Goal: Task Accomplishment & Management: Use online tool/utility

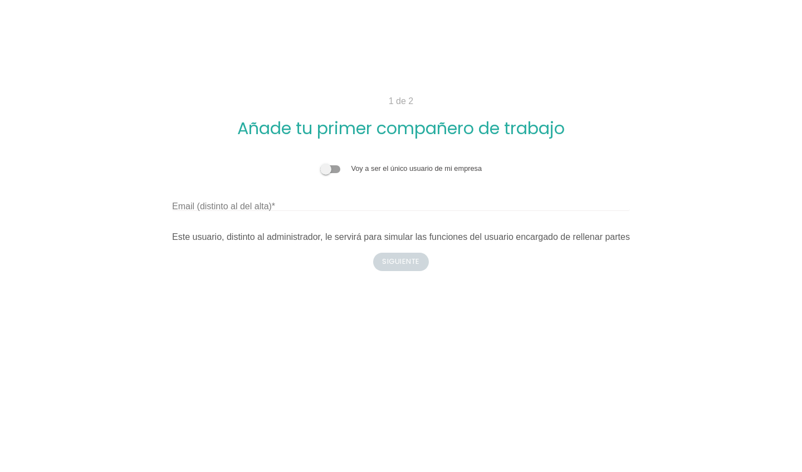
click at [327, 174] on div "Voy a ser el único usuario de mi empresa Email (distinto al del alta) Este usua…" at bounding box center [401, 203] width 458 height 81
click at [328, 168] on span at bounding box center [330, 169] width 20 height 8
click at [320, 163] on input "checkbox" at bounding box center [320, 163] width 0 height 0
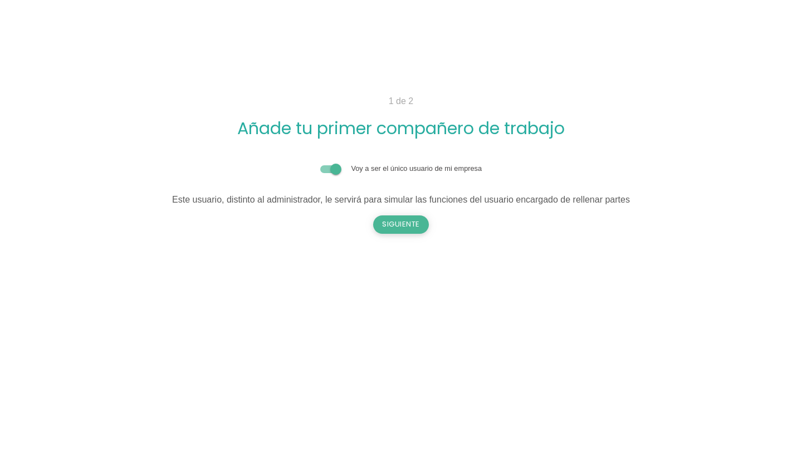
click at [394, 226] on button "Siguiente" at bounding box center [401, 225] width 56 height 18
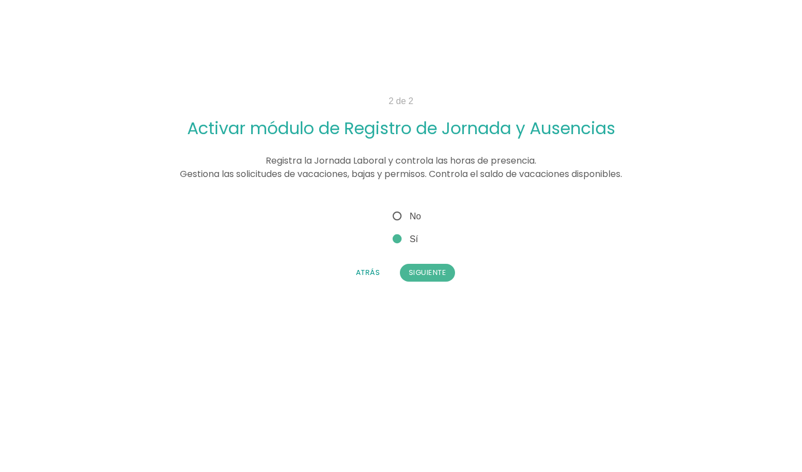
click at [397, 212] on span "No" at bounding box center [405, 216] width 31 height 14
click at [397, 212] on input "No" at bounding box center [393, 212] width 7 height 7
radio input "true"
click at [420, 277] on button "Siguiente" at bounding box center [428, 273] width 56 height 18
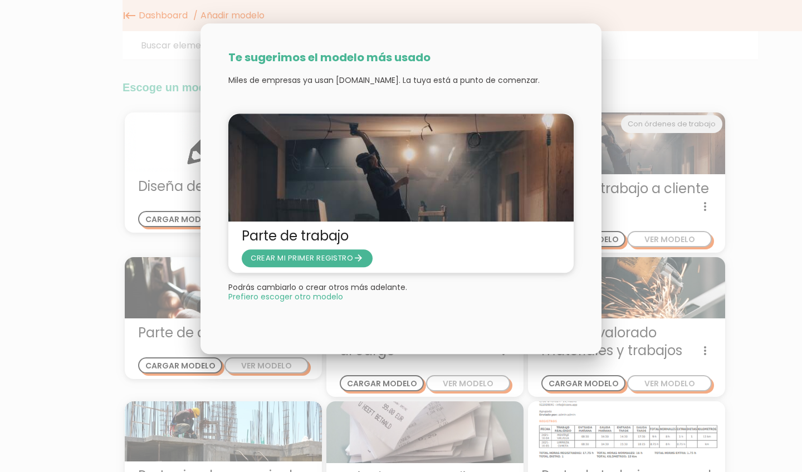
click at [616, 57] on div at bounding box center [401, 177] width 802 height 590
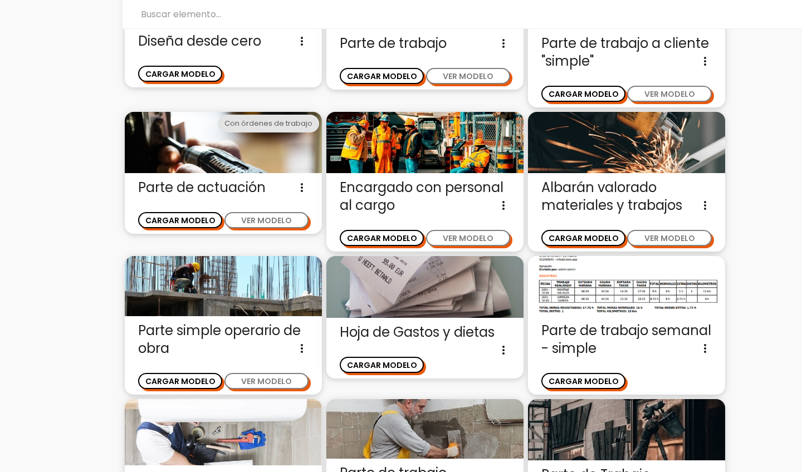
scroll to position [119, 0]
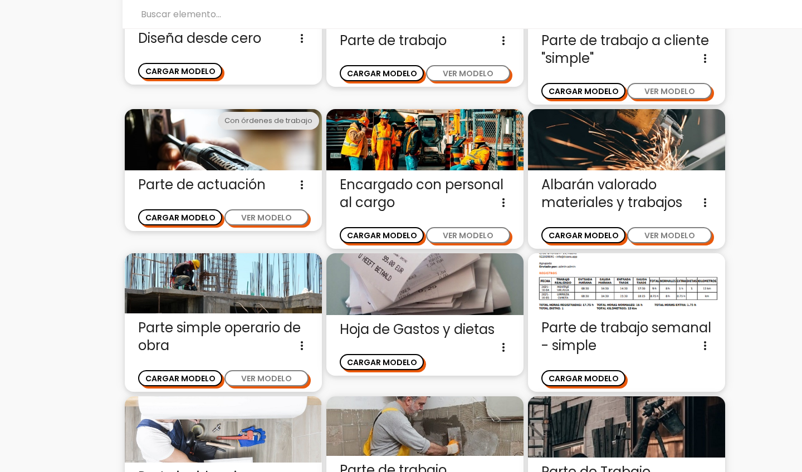
click at [578, 204] on span "Albarán valorado materiales y trabajos Albaran valorado para introducir una bas…" at bounding box center [626, 194] width 170 height 36
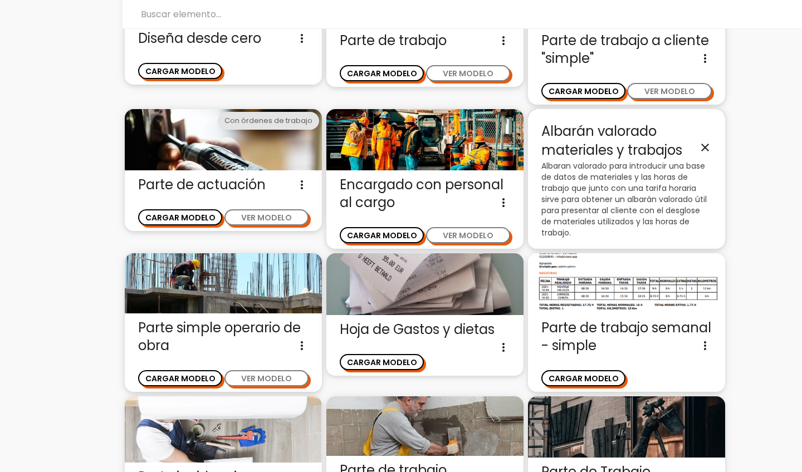
click at [707, 143] on icon "close" at bounding box center [705, 147] width 13 height 13
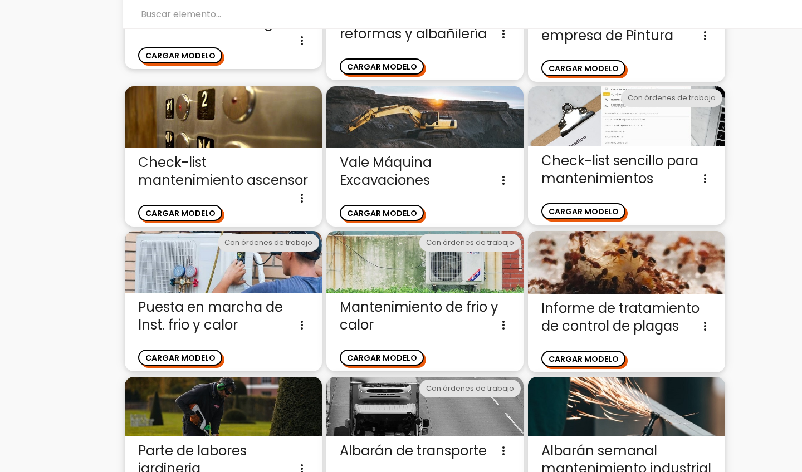
scroll to position [611, 0]
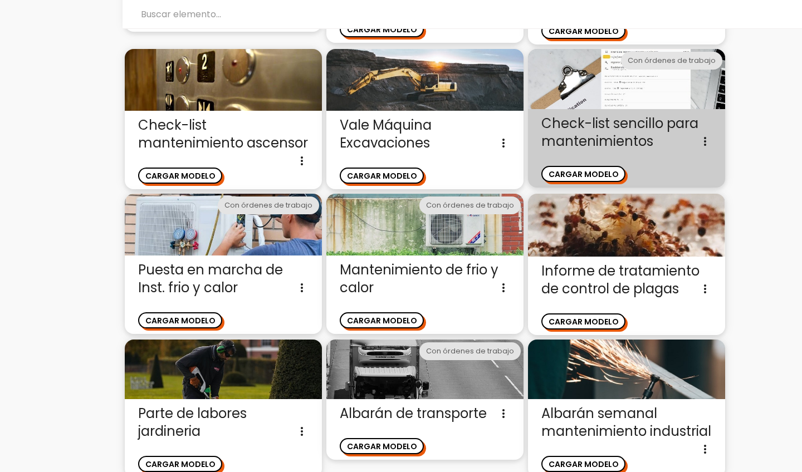
click at [661, 162] on div "CARGAR MODELO" at bounding box center [626, 168] width 170 height 27
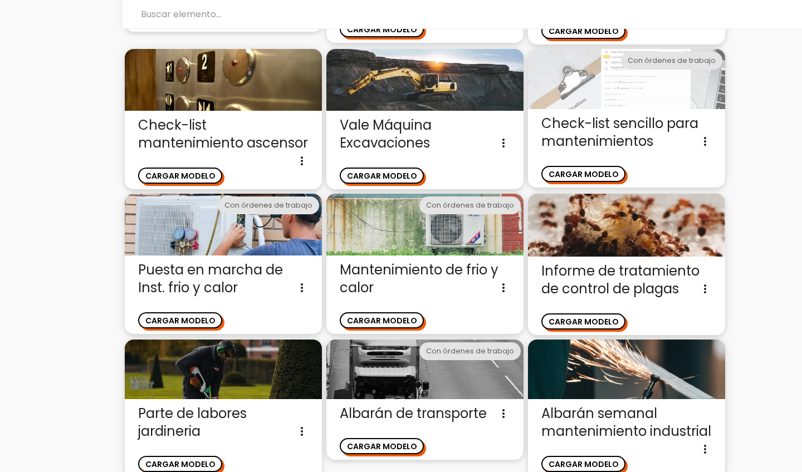
click at [616, 94] on img at bounding box center [626, 79] width 197 height 60
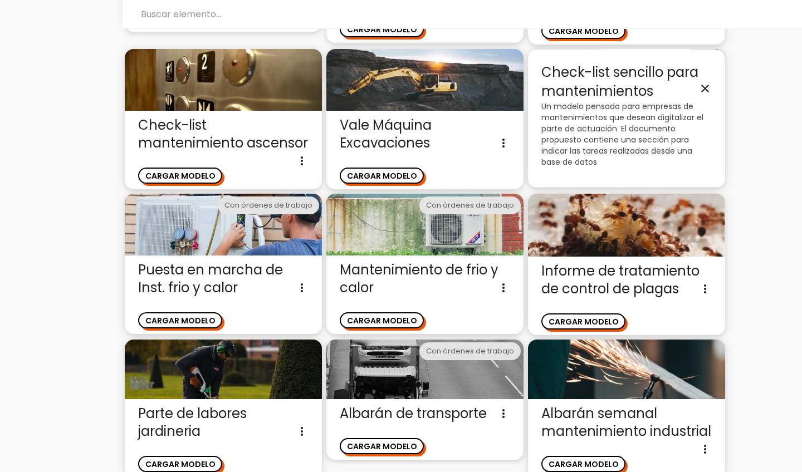
click at [704, 93] on icon "close" at bounding box center [705, 88] width 13 height 13
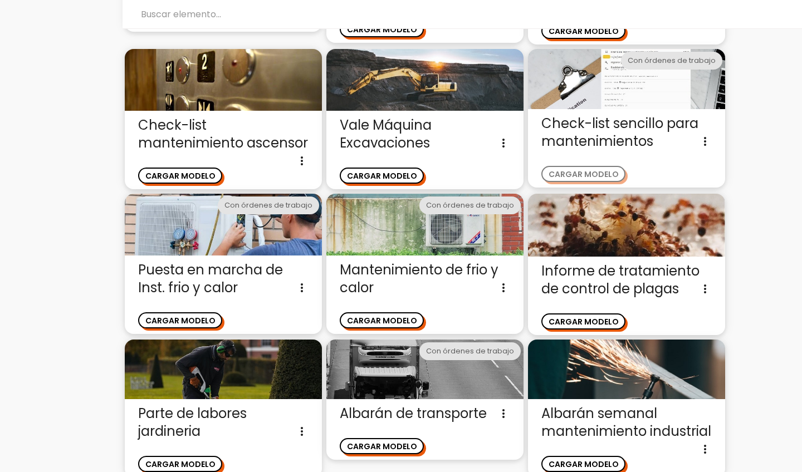
click at [565, 177] on button "CARGAR MODELO" at bounding box center [583, 174] width 84 height 16
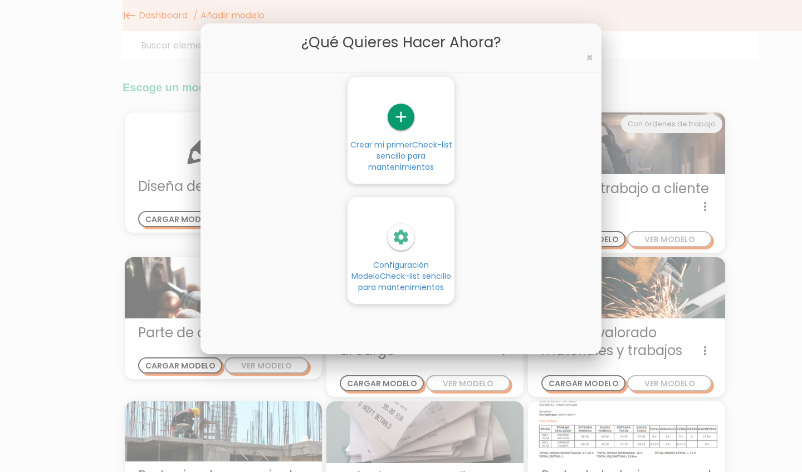
click at [408, 118] on icon "add" at bounding box center [401, 117] width 27 height 27
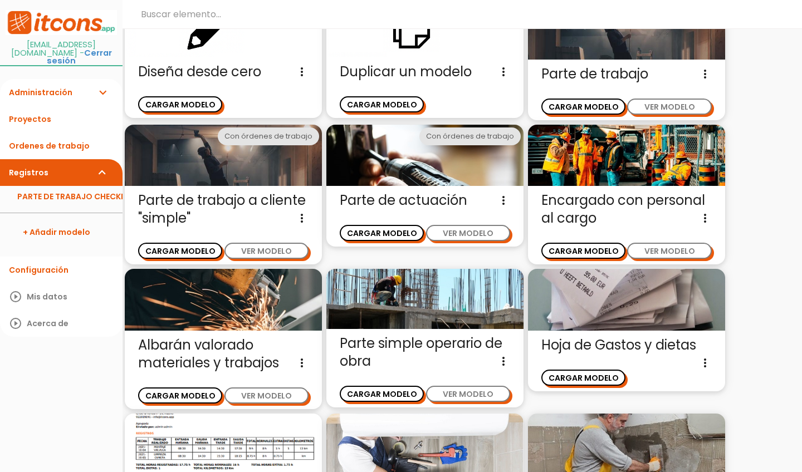
scroll to position [87, 0]
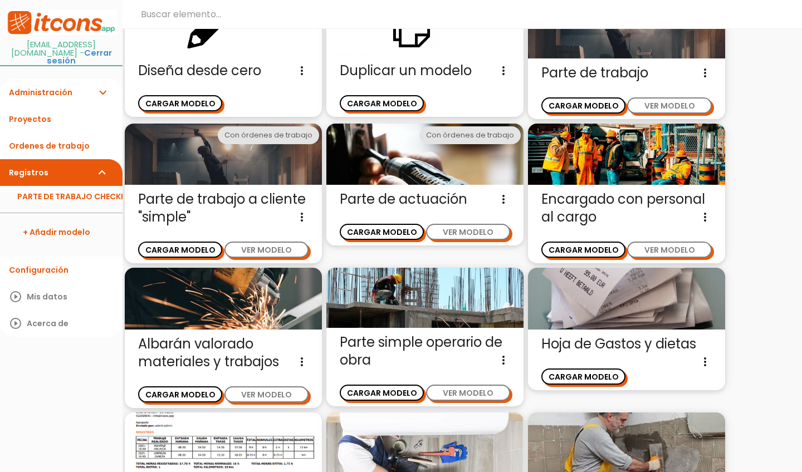
click at [277, 344] on span "Albarán valorado materiales y trabajos Albaran valorado para introducir una bas…" at bounding box center [223, 353] width 170 height 36
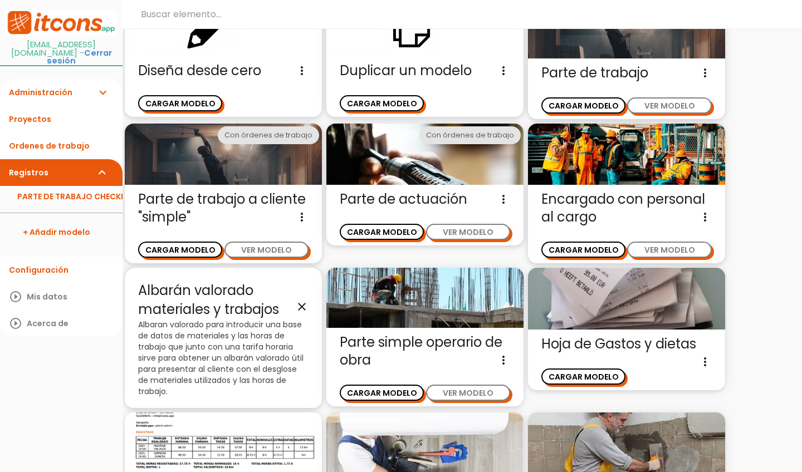
click at [278, 297] on span "Albarán valorado materiales y trabajos close" at bounding box center [223, 300] width 170 height 38
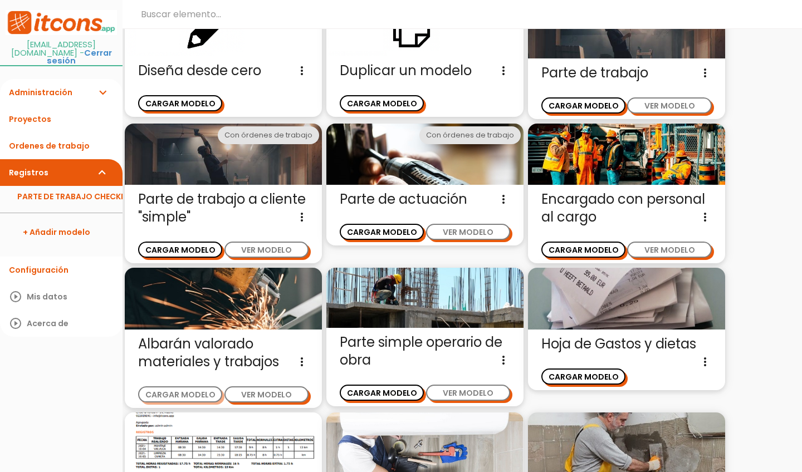
click at [187, 389] on button "CARGAR MODELO" at bounding box center [180, 395] width 84 height 16
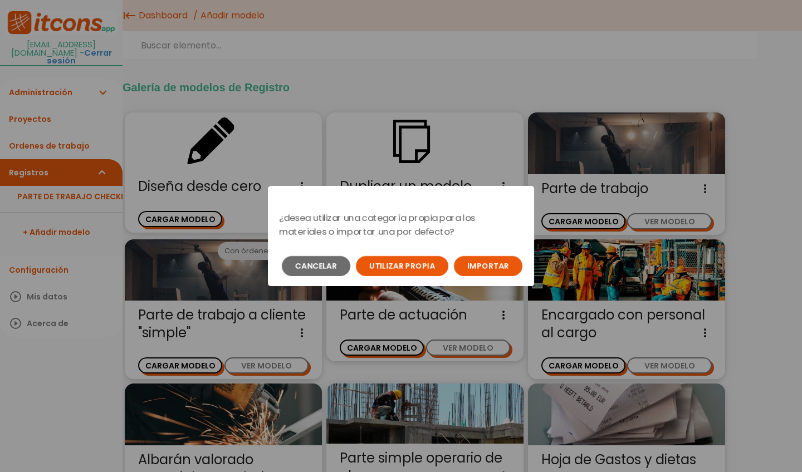
click at [511, 260] on button "Importar" at bounding box center [488, 266] width 69 height 20
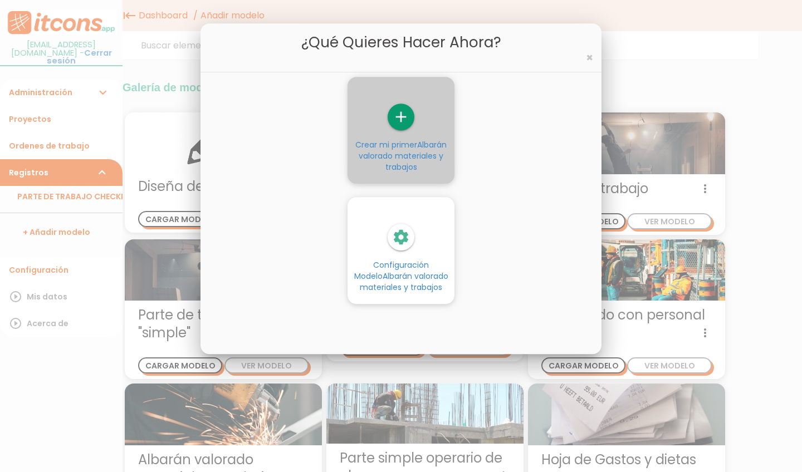
click at [420, 131] on link "add Crear mi primer Albarán valorado materiales y trabajos" at bounding box center [401, 138] width 107 height 69
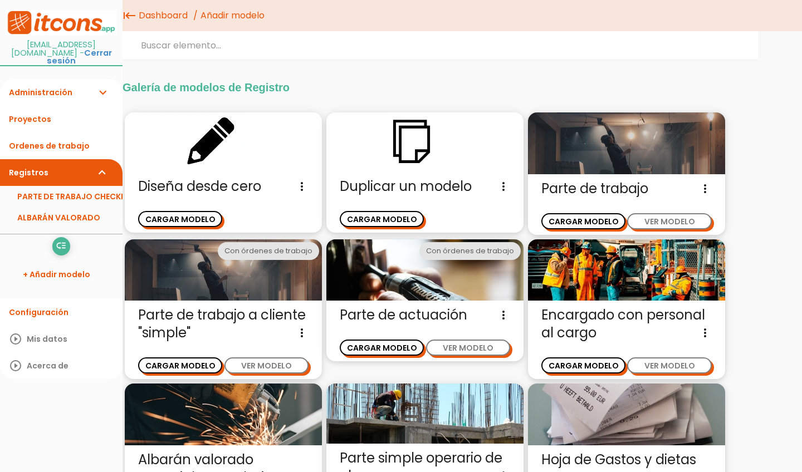
scroll to position [51, 0]
